Goal: Information Seeking & Learning: Learn about a topic

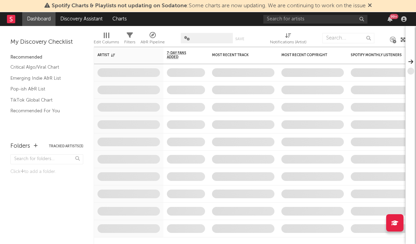
click at [286, 3] on span "Spotify Charts & Playlists not updating on Sodatone : Some charts are now updat…" at bounding box center [209, 6] width 314 height 6
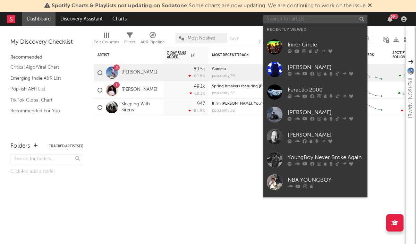
click at [286, 18] on input "text" at bounding box center [316, 19] width 104 height 9
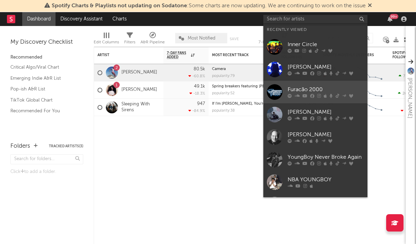
click at [304, 87] on div "Furacão 2000" at bounding box center [326, 90] width 76 height 8
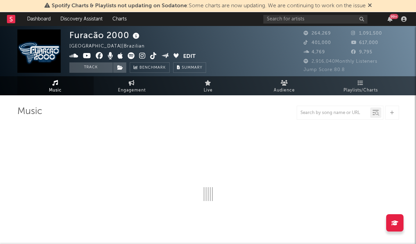
select select "6m"
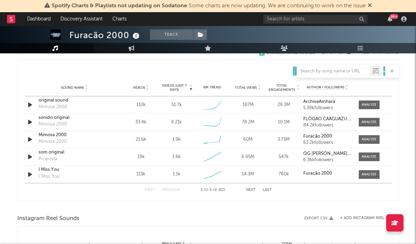
scroll to position [482, 0]
click at [365, 106] on div at bounding box center [369, 104] width 15 height 5
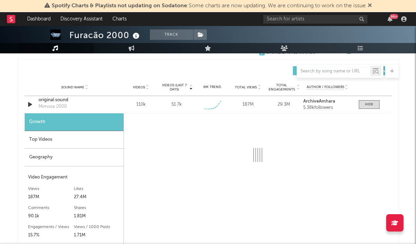
select select "1w"
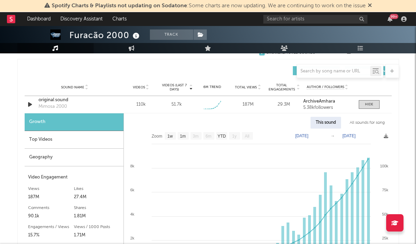
click at [57, 140] on div "Top Videos" at bounding box center [74, 140] width 99 height 18
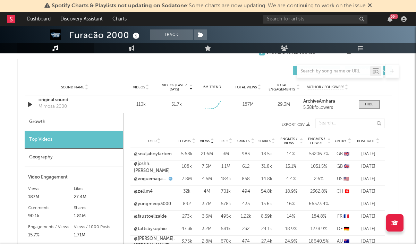
click at [361, 142] on span "Post Date" at bounding box center [366, 141] width 18 height 4
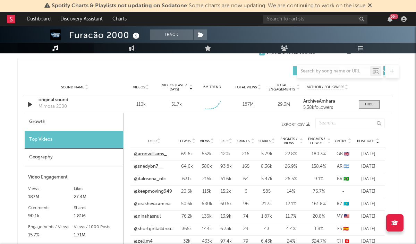
click at [158, 155] on link "@aronwilliams_" at bounding box center [150, 154] width 33 height 7
click at [146, 166] on link "@snedybn7__" at bounding box center [149, 167] width 30 height 7
click at [161, 182] on link "@italosena_ofc" at bounding box center [150, 179] width 32 height 7
click at [157, 204] on link "@orasheva.amina" at bounding box center [152, 204] width 37 height 7
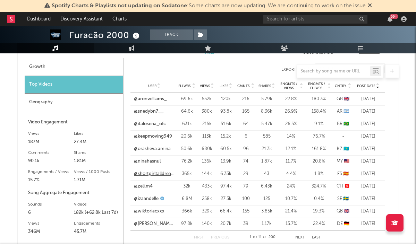
click at [156, 174] on link "@shortgirltalldreams" at bounding box center [154, 174] width 41 height 7
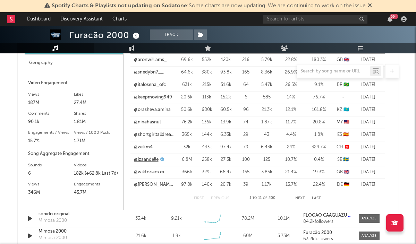
click at [147, 158] on link "@izaandelle" at bounding box center [146, 160] width 25 height 7
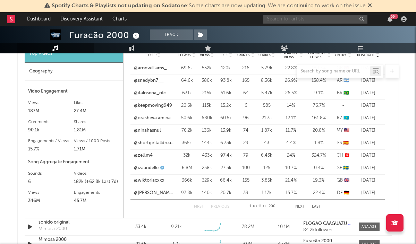
click at [293, 17] on input "text" at bounding box center [316, 19] width 104 height 9
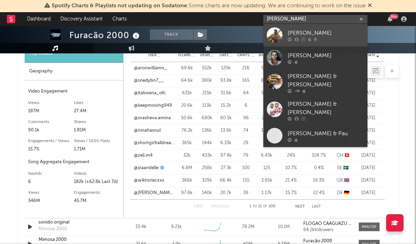
type input "[PERSON_NAME]"
click at [289, 28] on link "[PERSON_NAME]" at bounding box center [316, 35] width 104 height 23
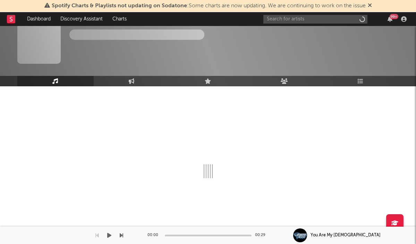
scroll to position [9, 0]
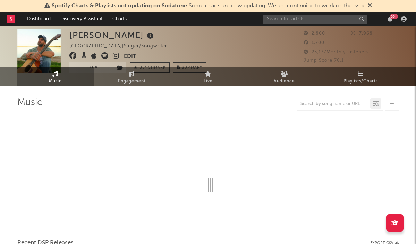
select select "1w"
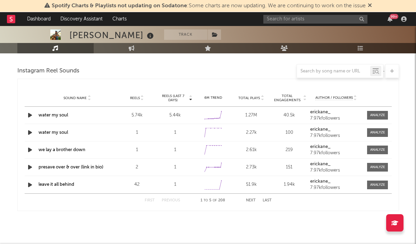
scroll to position [462, 0]
click at [374, 116] on div at bounding box center [377, 115] width 15 height 5
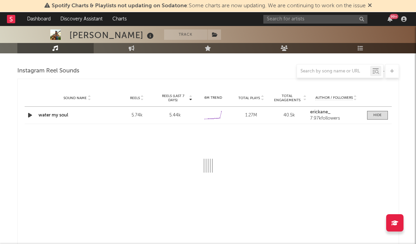
select select "1w"
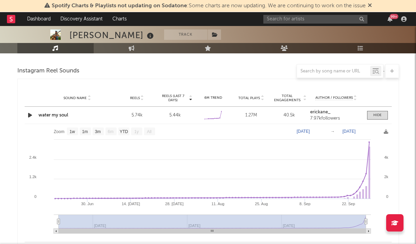
click at [60, 118] on div "water my soul" at bounding box center [78, 115] width 78 height 7
click at [60, 116] on link "water my soul" at bounding box center [54, 115] width 30 height 5
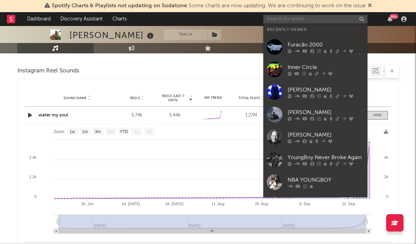
click at [283, 18] on input "text" at bounding box center [316, 19] width 104 height 9
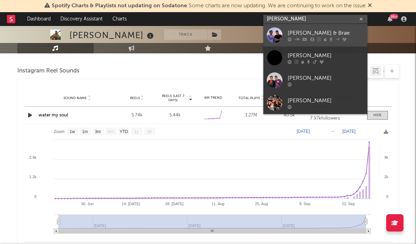
type input "[PERSON_NAME]"
click at [299, 31] on div "[PERSON_NAME] & Brae" at bounding box center [326, 33] width 76 height 8
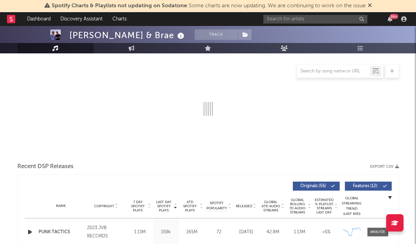
scroll to position [166, 0]
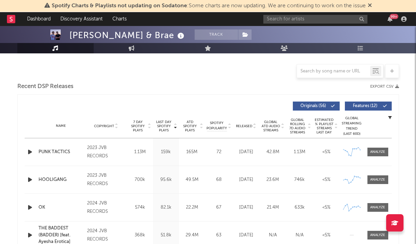
select select "6m"
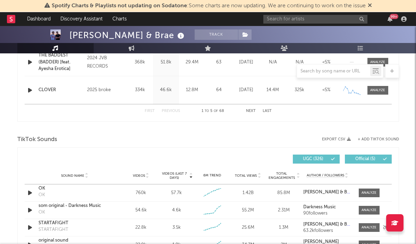
scroll to position [503, 0]
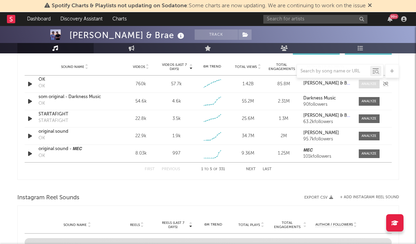
click at [362, 85] on div at bounding box center [369, 84] width 15 height 5
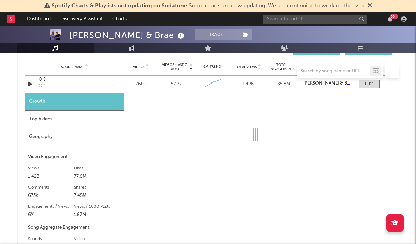
click at [94, 125] on div "Top Videos" at bounding box center [74, 120] width 99 height 18
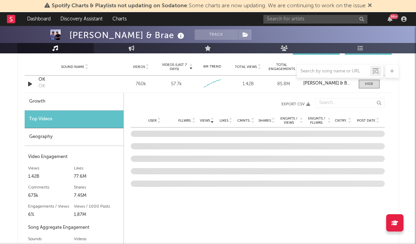
click at [360, 119] on span "Post Date" at bounding box center [366, 121] width 18 height 4
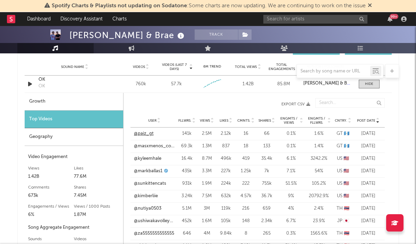
click at [147, 134] on link "@paiz_gt" at bounding box center [144, 134] width 20 height 7
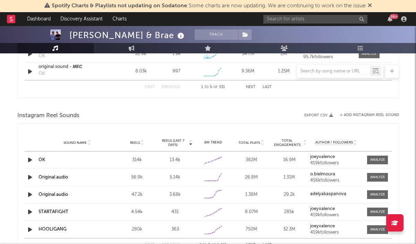
scroll to position [783, 0]
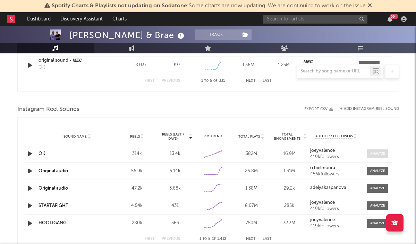
click at [374, 156] on div at bounding box center [377, 153] width 15 height 5
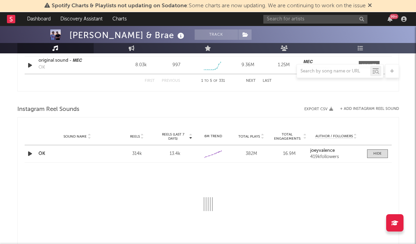
select select "6m"
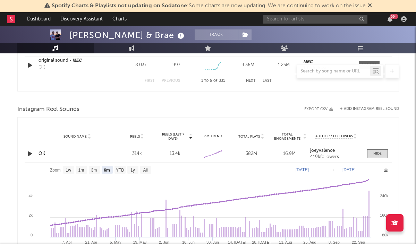
click at [43, 152] on link "OK" at bounding box center [42, 154] width 7 height 5
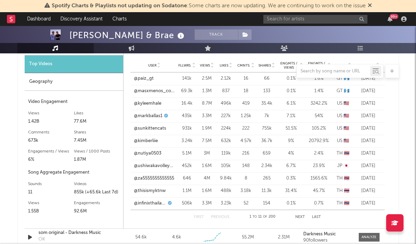
scroll to position [557, 0]
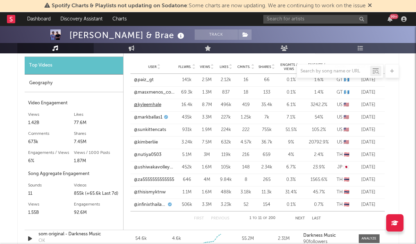
click at [150, 107] on link "@kyleemhale" at bounding box center [147, 105] width 27 height 7
click at [142, 131] on link "@sunkittencats" at bounding box center [150, 130] width 32 height 7
click at [147, 141] on link "@kimberliie" at bounding box center [146, 142] width 24 height 7
click at [151, 169] on link "@ushiwakavolleyball" at bounding box center [154, 167] width 41 height 7
click at [300, 19] on input "text" at bounding box center [316, 19] width 104 height 9
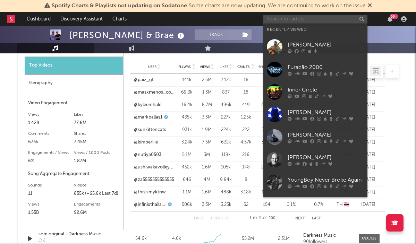
type input "m"
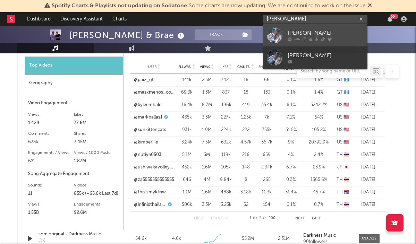
type input "[PERSON_NAME]"
click at [307, 32] on div "[PERSON_NAME]" at bounding box center [326, 33] width 76 height 8
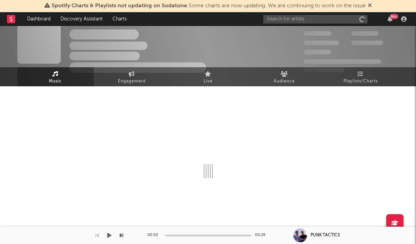
scroll to position [9, 0]
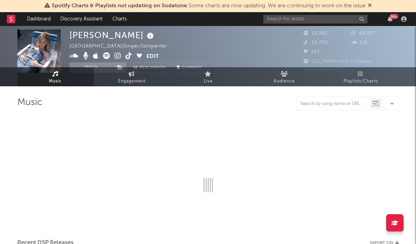
select select "6m"
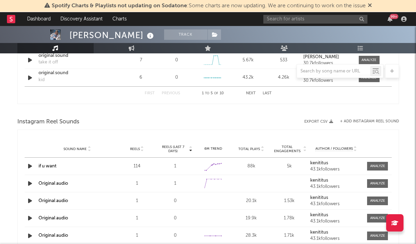
scroll to position [580, 0]
